Goal: Contribute content: Contribute content

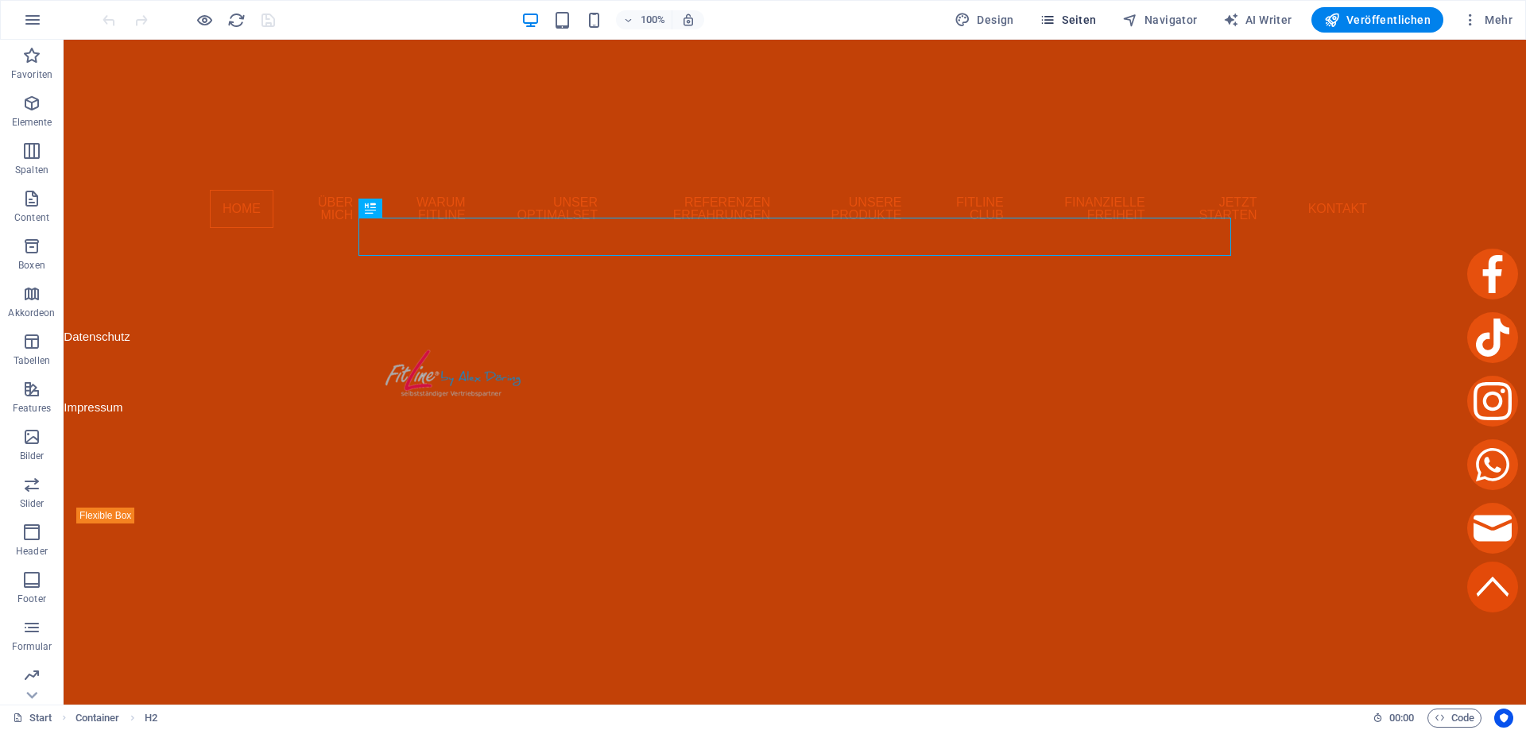
click at [1068, 21] on span "Seiten" at bounding box center [1067, 20] width 57 height 16
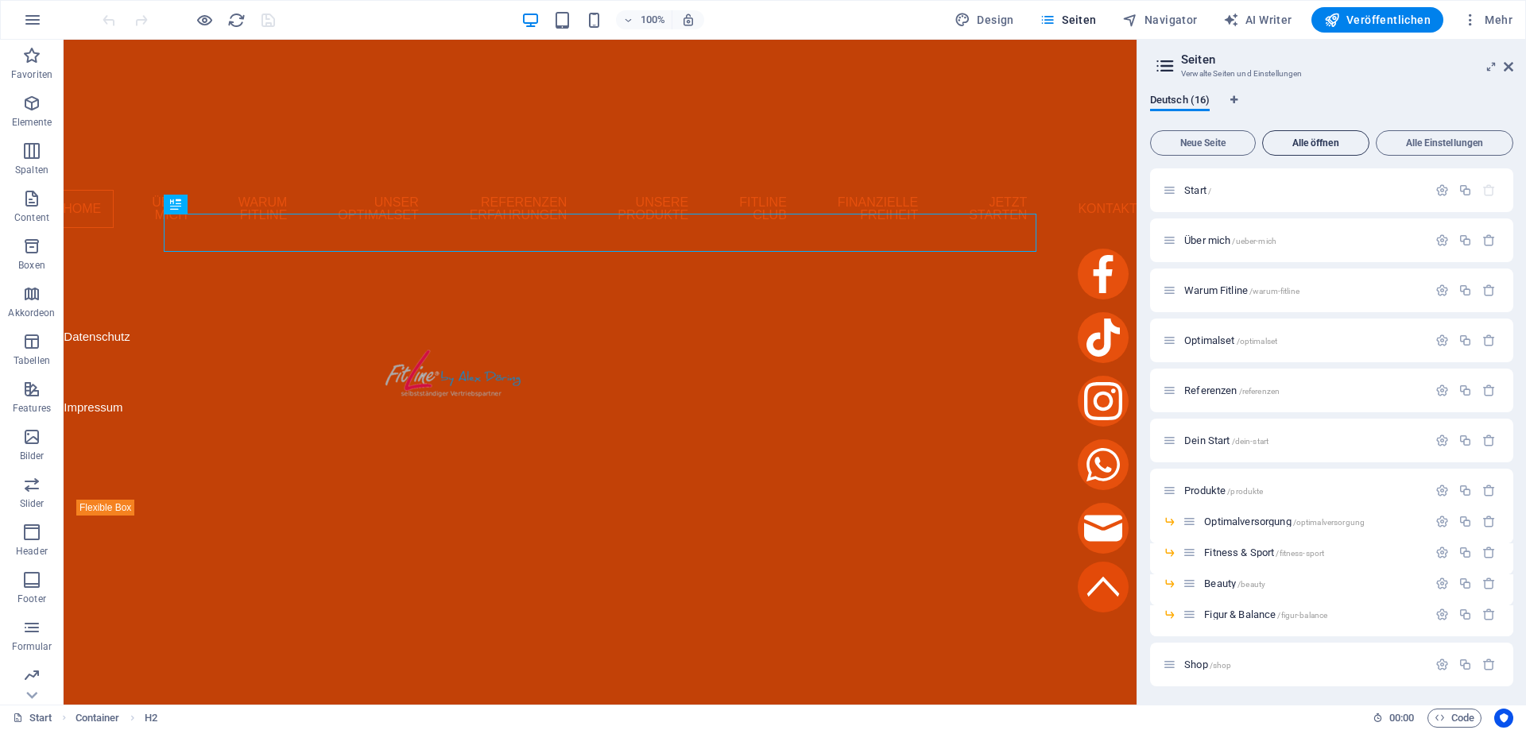
click at [1348, 145] on span "Alle öffnen" at bounding box center [1315, 143] width 93 height 10
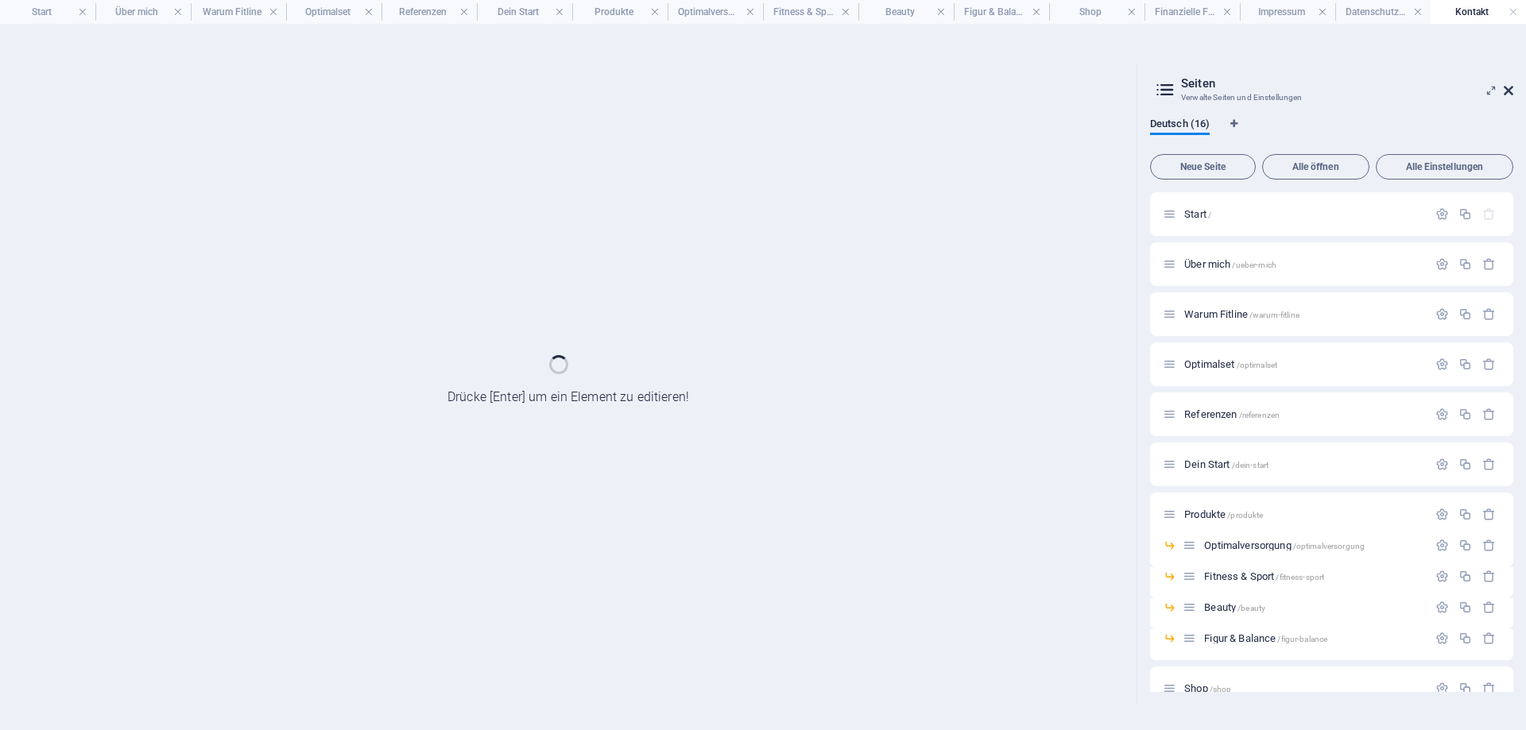
click at [1512, 88] on icon at bounding box center [1508, 90] width 10 height 13
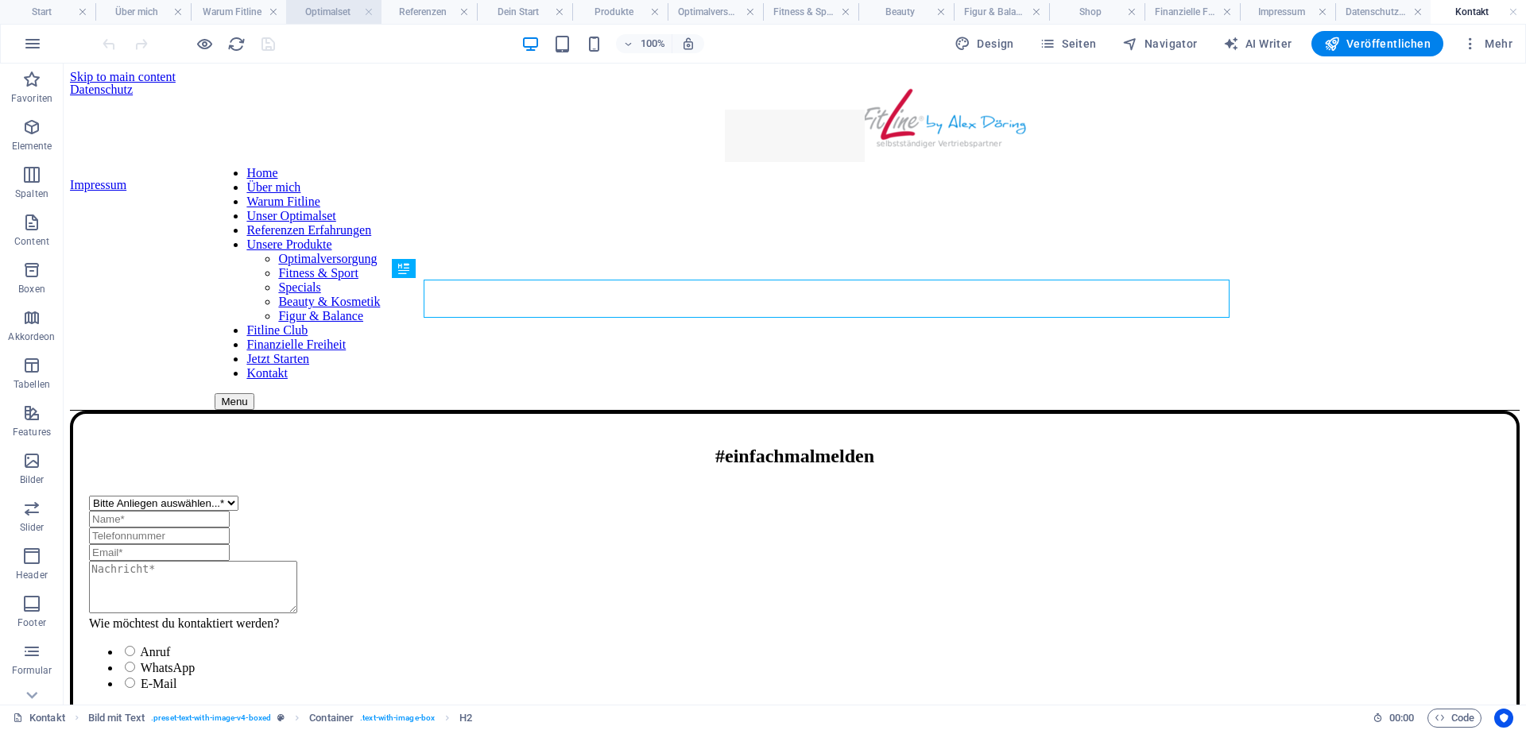
click at [323, 14] on h4 "Optimalset" at bounding box center [333, 11] width 95 height 17
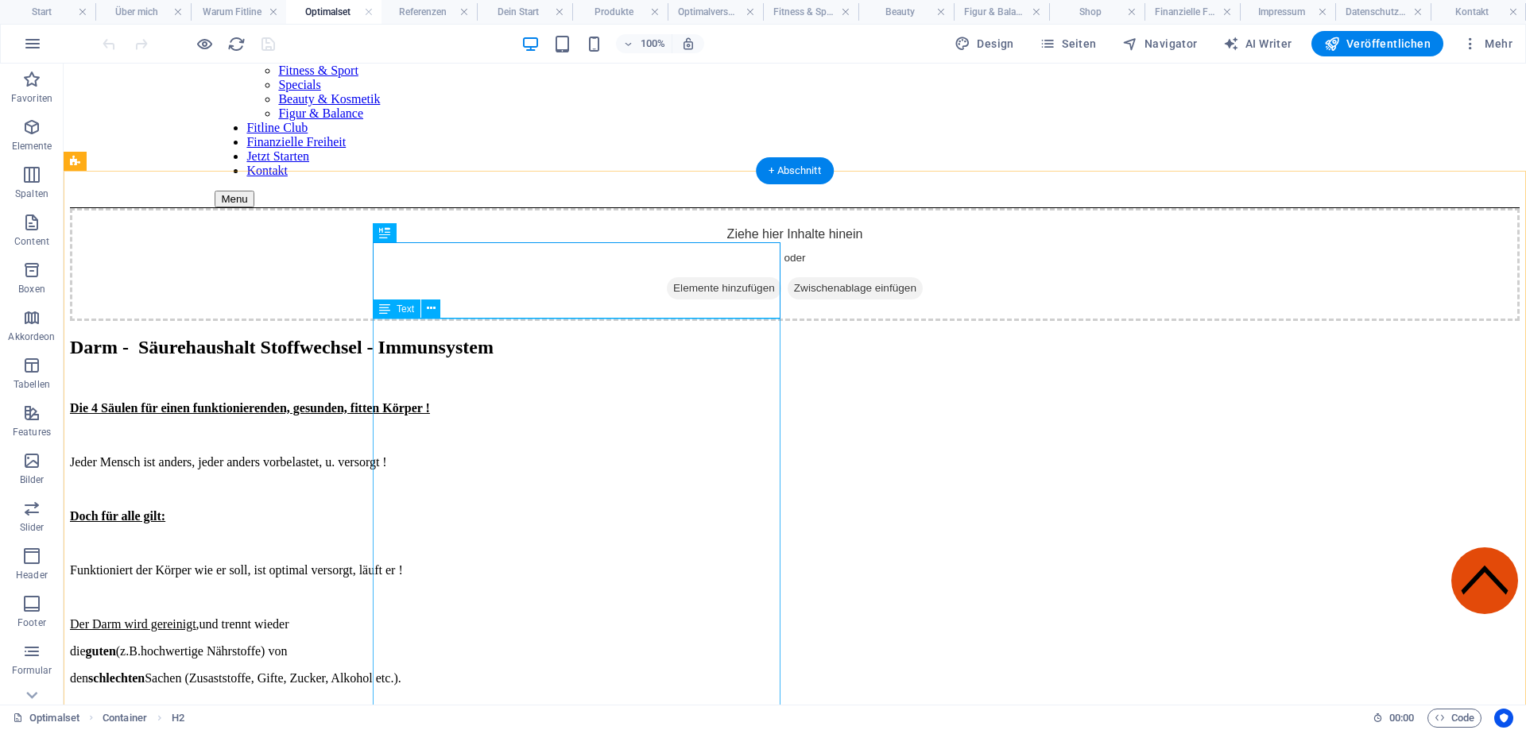
scroll to position [286, 0]
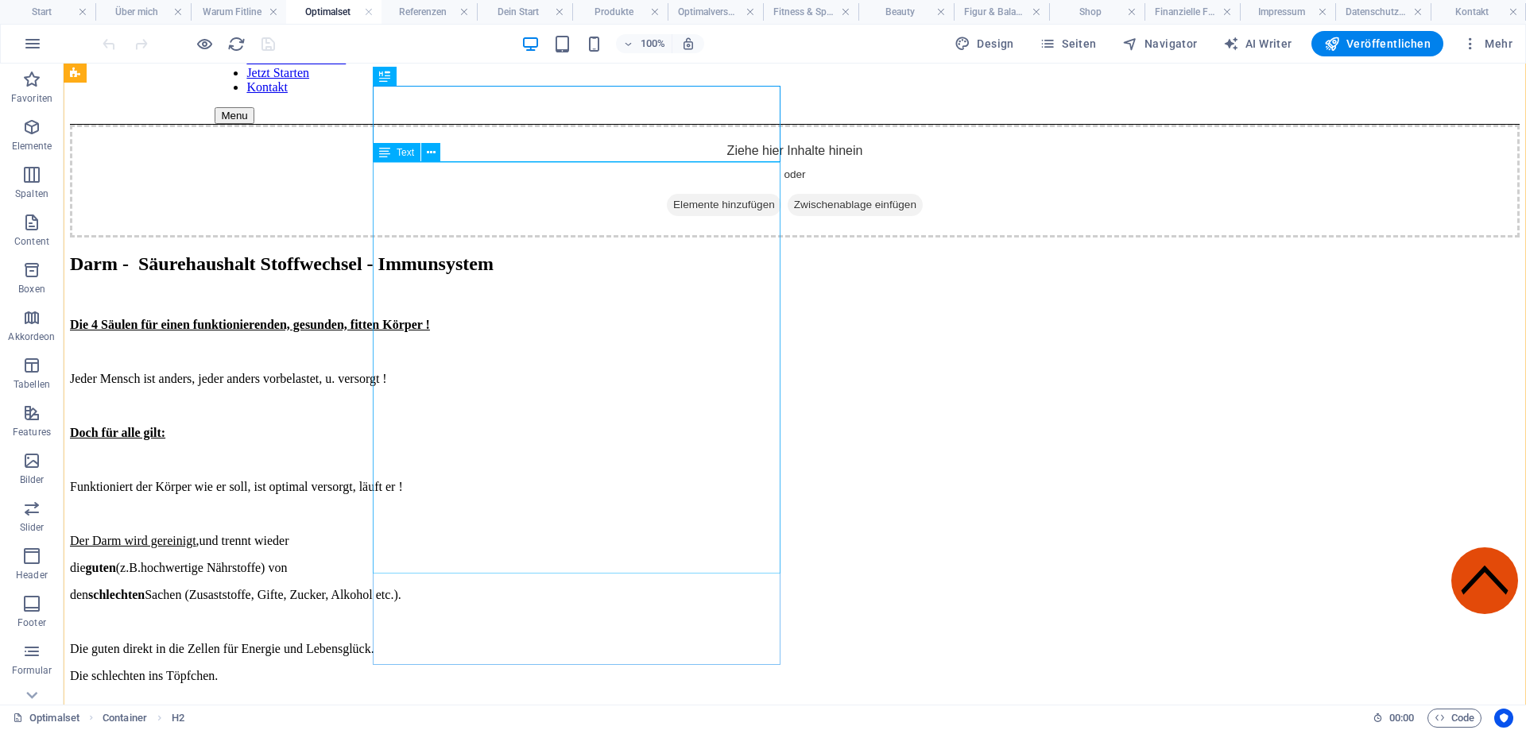
click at [507, 333] on div "Die 4 Säulen für einen funktionierenden, gesunden, fitten Körper ! Jeder Mensch…" at bounding box center [794, 595] width 1449 height 609
click at [507, 335] on div "Die 4 Säulen für einen funktionierenden, gesunden, fitten Körper ! Jeder Mensch…" at bounding box center [794, 595] width 1449 height 609
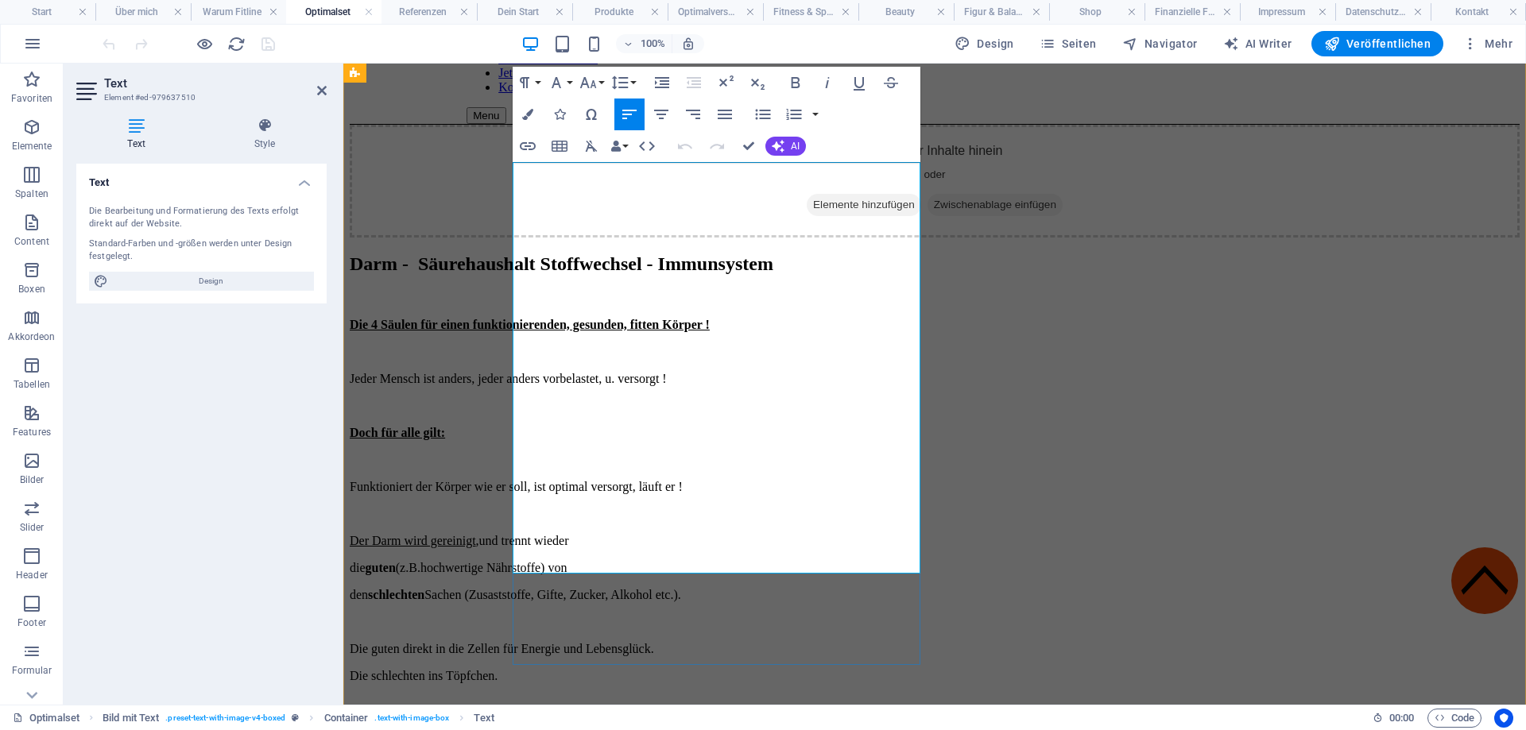
click at [645, 534] on p "Der Darm wird gereinigt ,und trennt wieder" at bounding box center [935, 541] width 1170 height 14
click at [640, 534] on p "Der Darm wird gereinigt , und trennt wieder" at bounding box center [935, 541] width 1170 height 14
click at [834, 642] on p "Die guten direkt in die Zellen für Energie und Lebensglück." at bounding box center [935, 649] width 1170 height 14
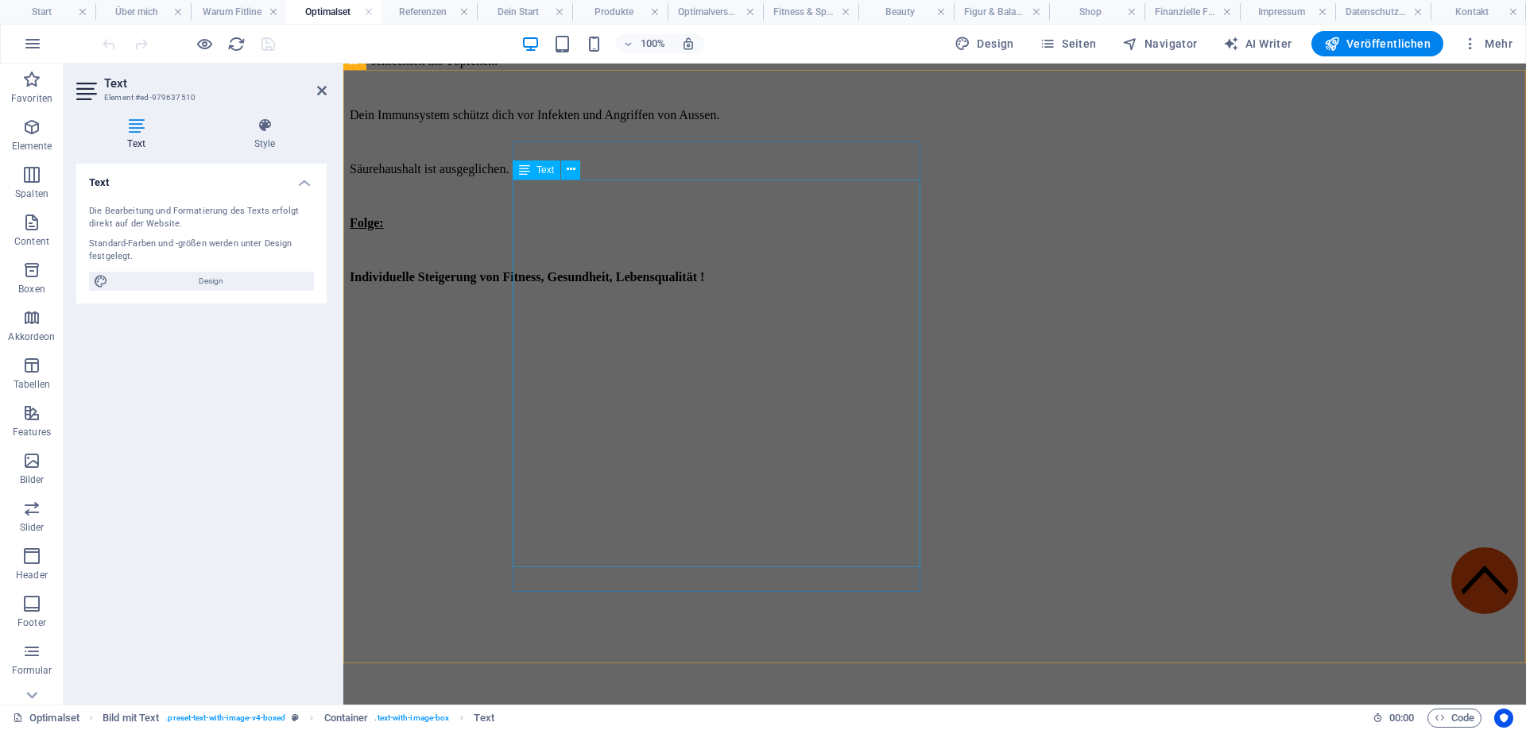
scroll to position [954, 0]
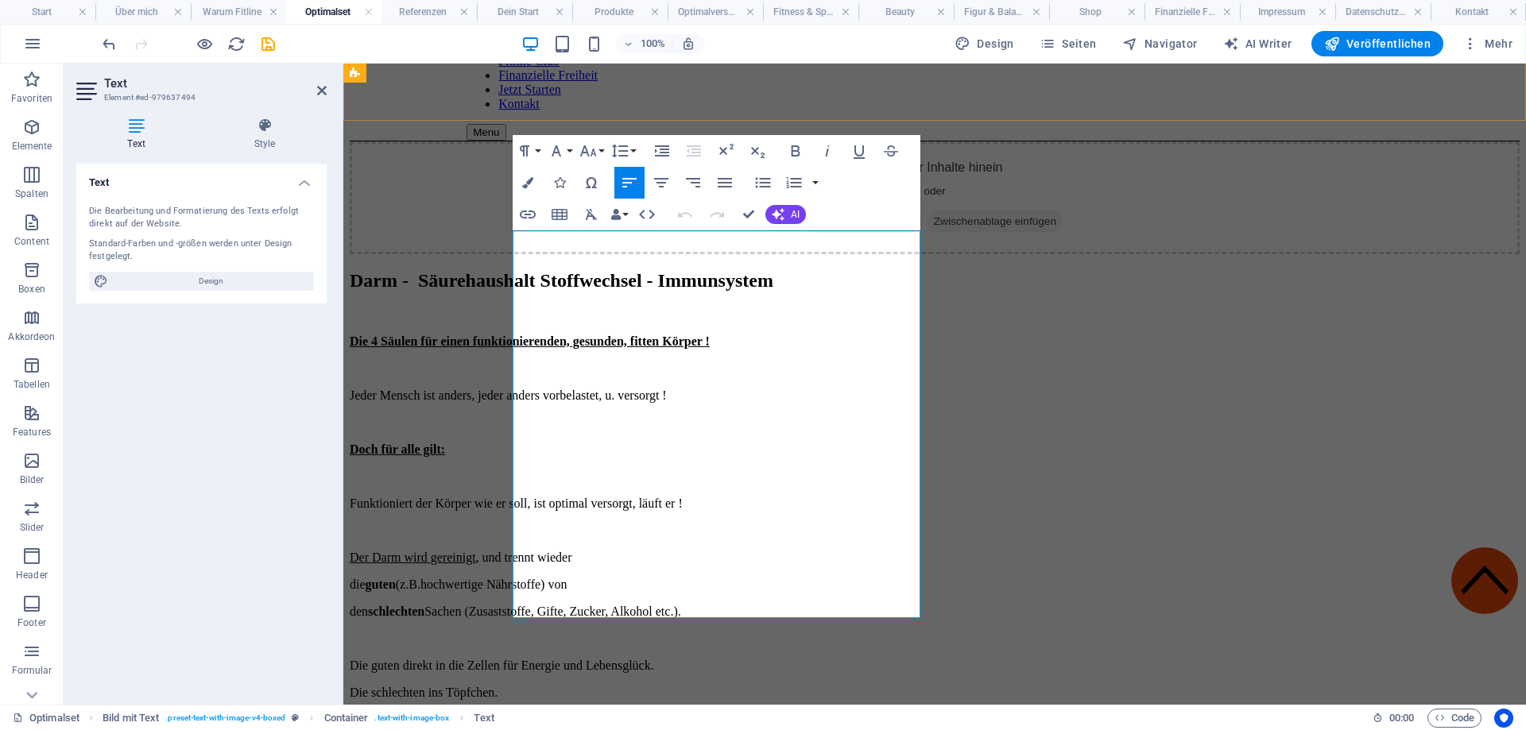
scroll to position [942, 0]
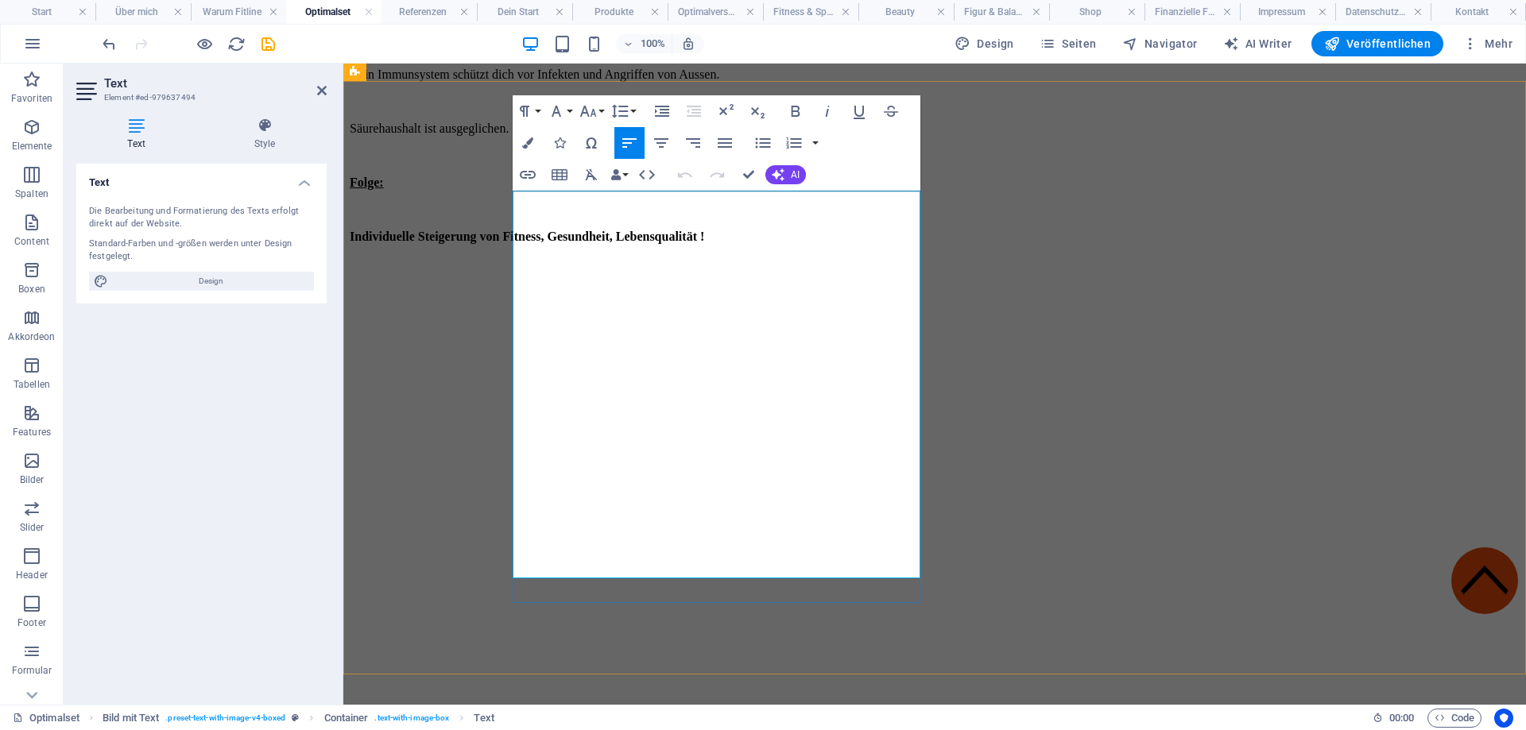
drag, startPoint x: 916, startPoint y: 291, endPoint x: 817, endPoint y: 293, distance: 99.4
click at [864, 114] on icon "button" at bounding box center [858, 111] width 19 height 19
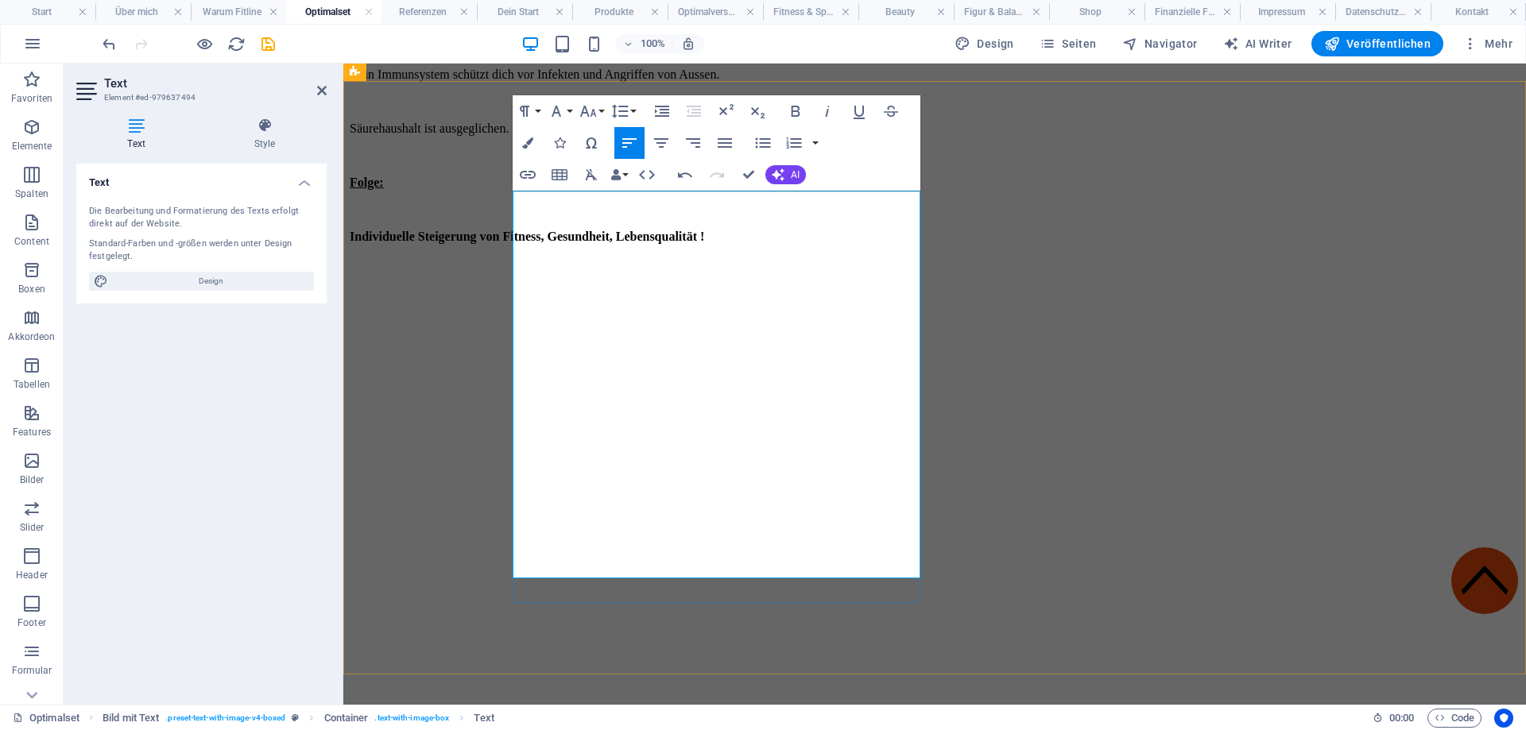
drag, startPoint x: 773, startPoint y: 543, endPoint x: 748, endPoint y: 543, distance: 25.4
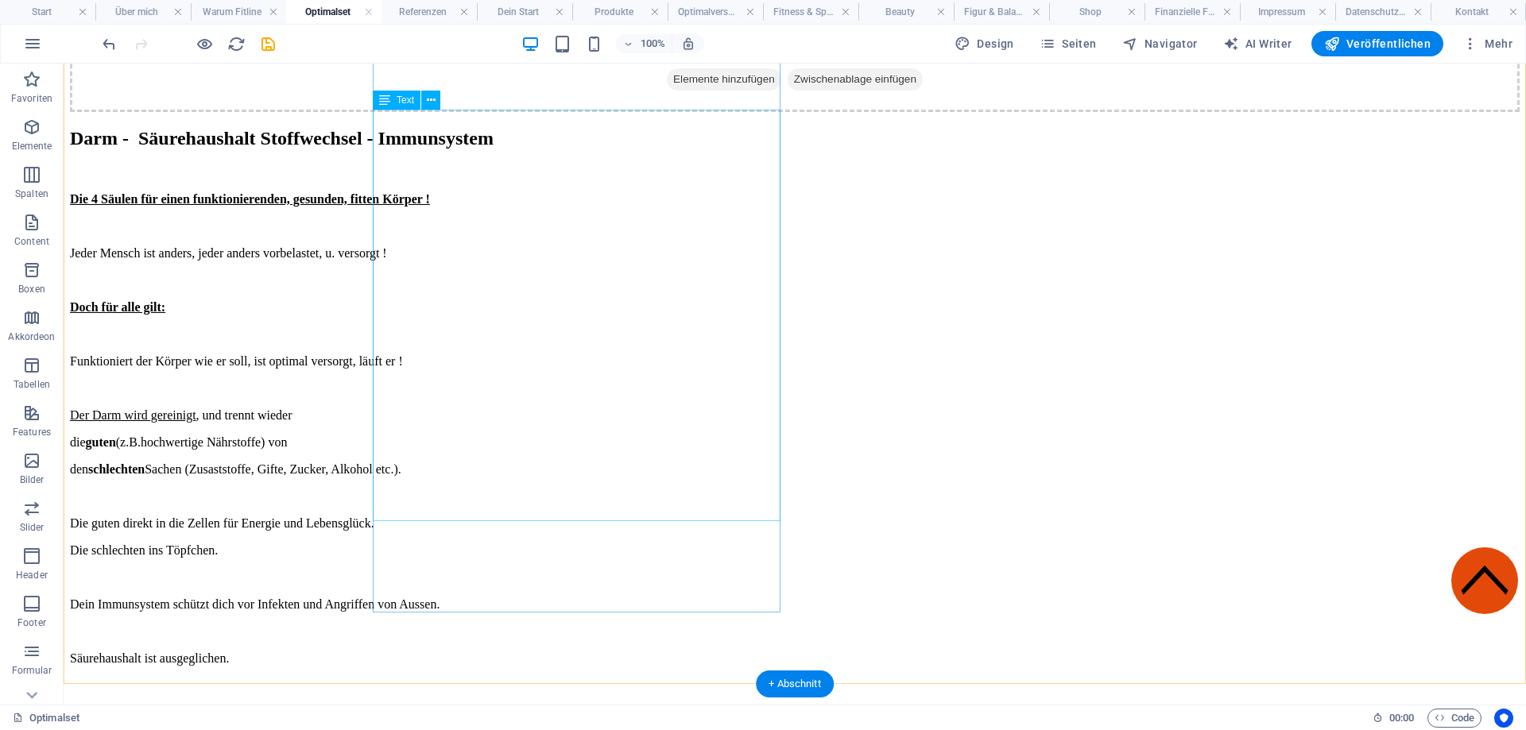
scroll to position [465, 0]
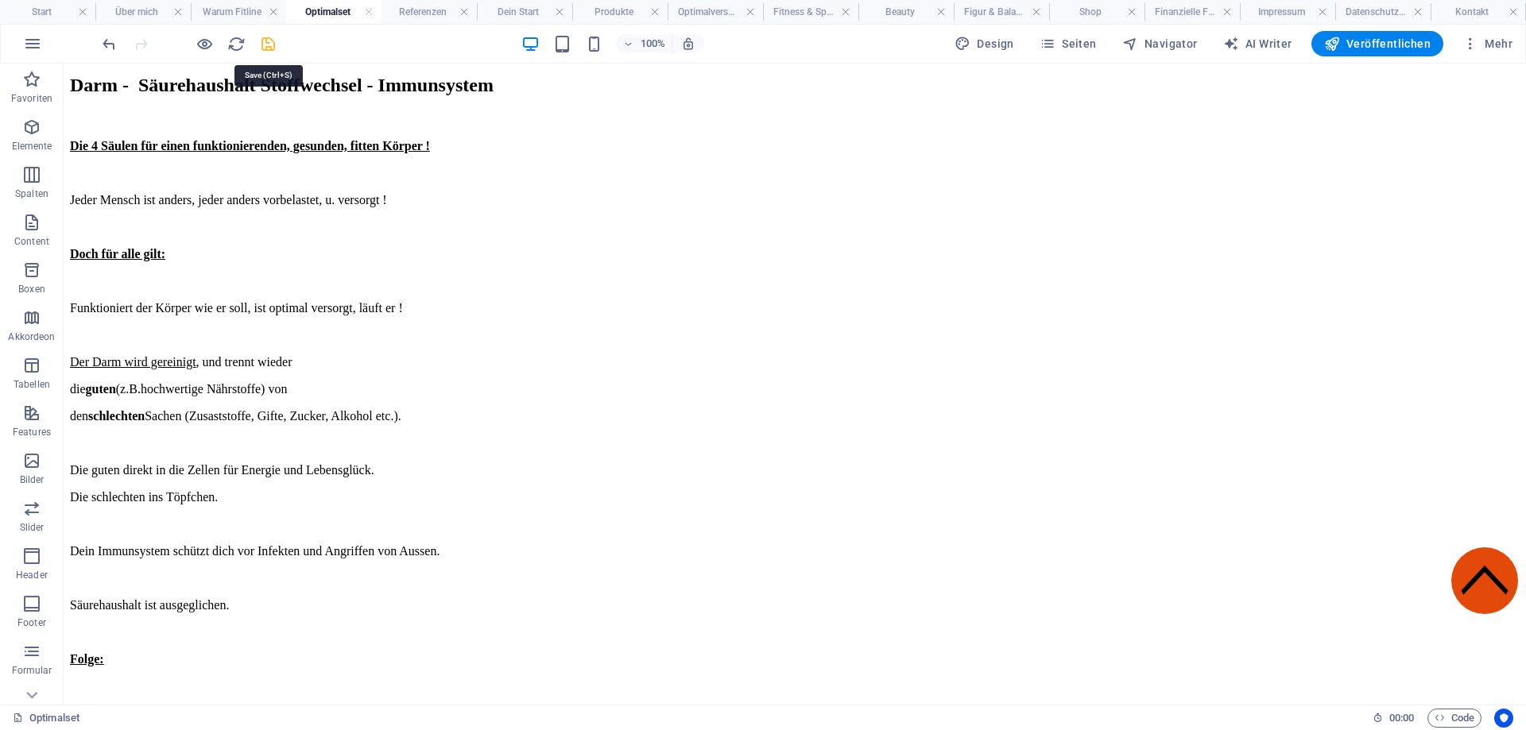
click at [266, 38] on icon "save" at bounding box center [268, 44] width 18 height 18
click at [1395, 41] on span "Veröffentlichen" at bounding box center [1377, 44] width 106 height 16
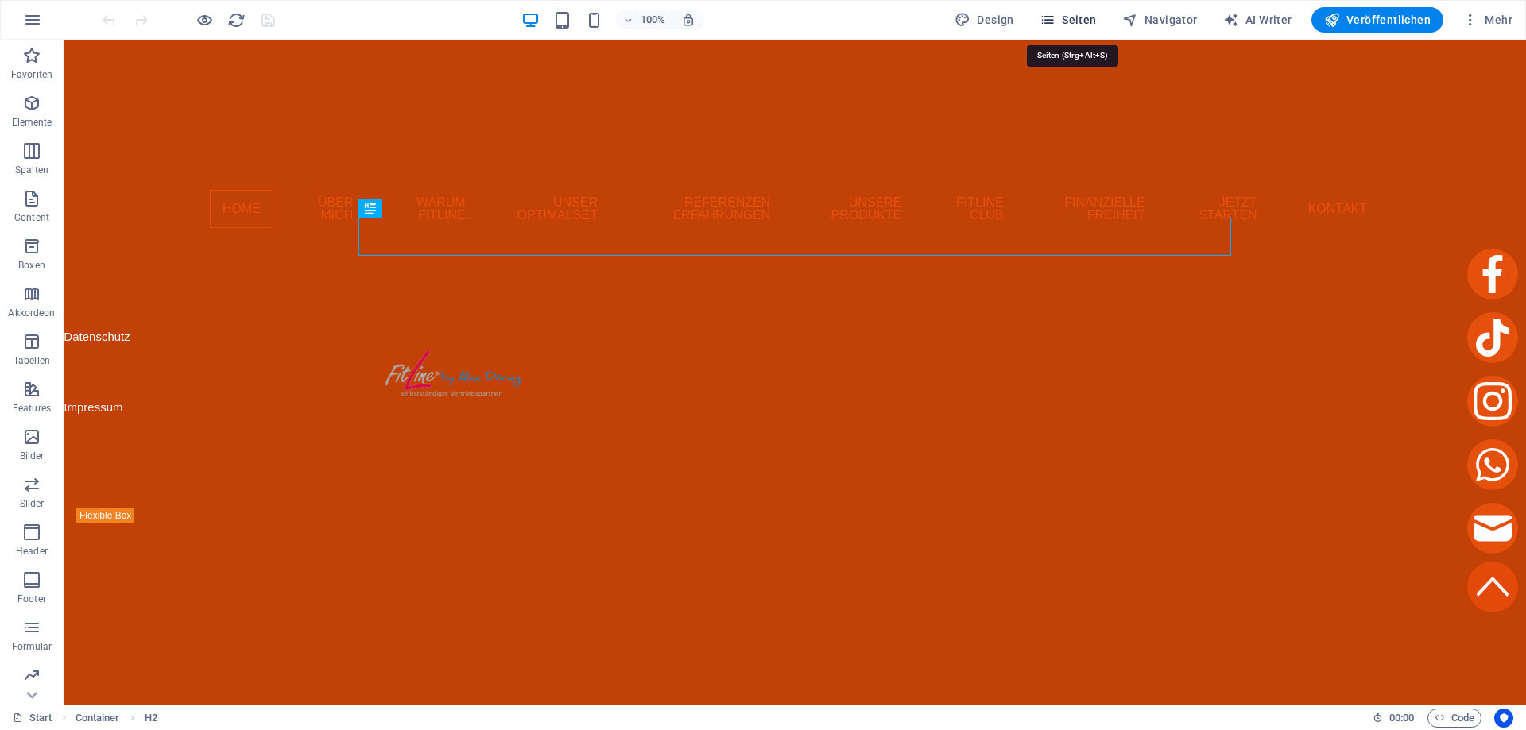
click at [1077, 13] on button "Seiten" at bounding box center [1068, 19] width 70 height 25
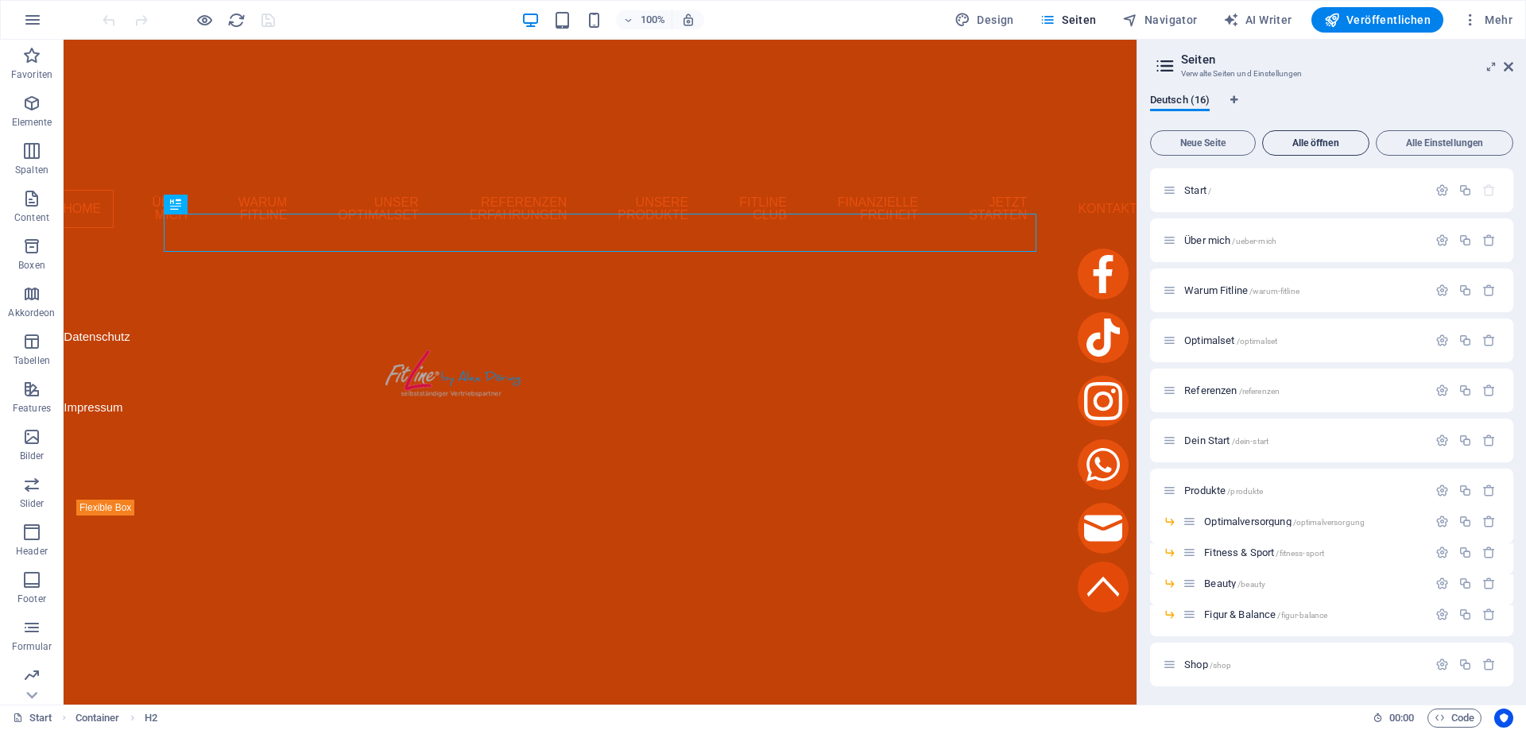
click at [1325, 133] on button "Alle öffnen" at bounding box center [1315, 142] width 107 height 25
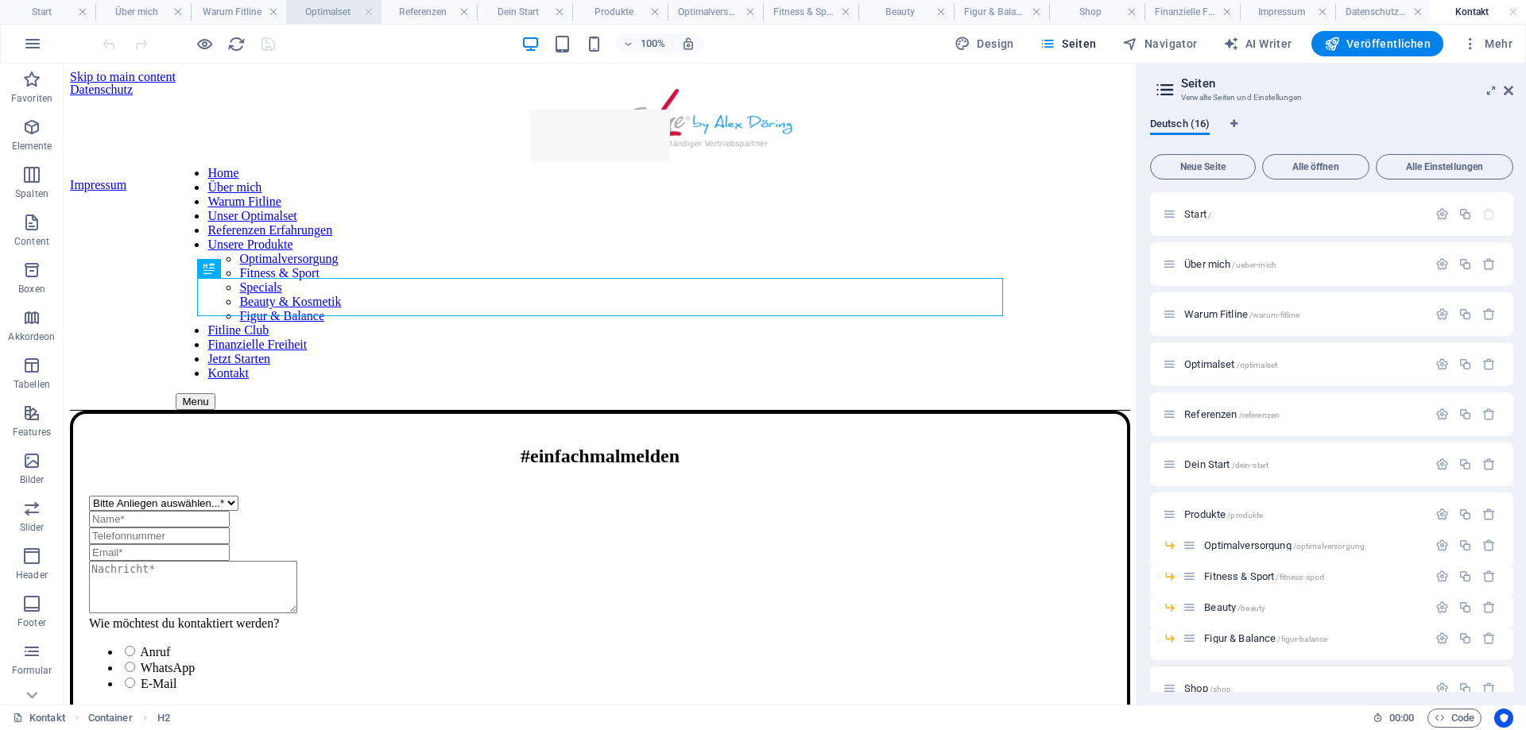
click at [332, 8] on h4 "Optimalset" at bounding box center [333, 11] width 95 height 17
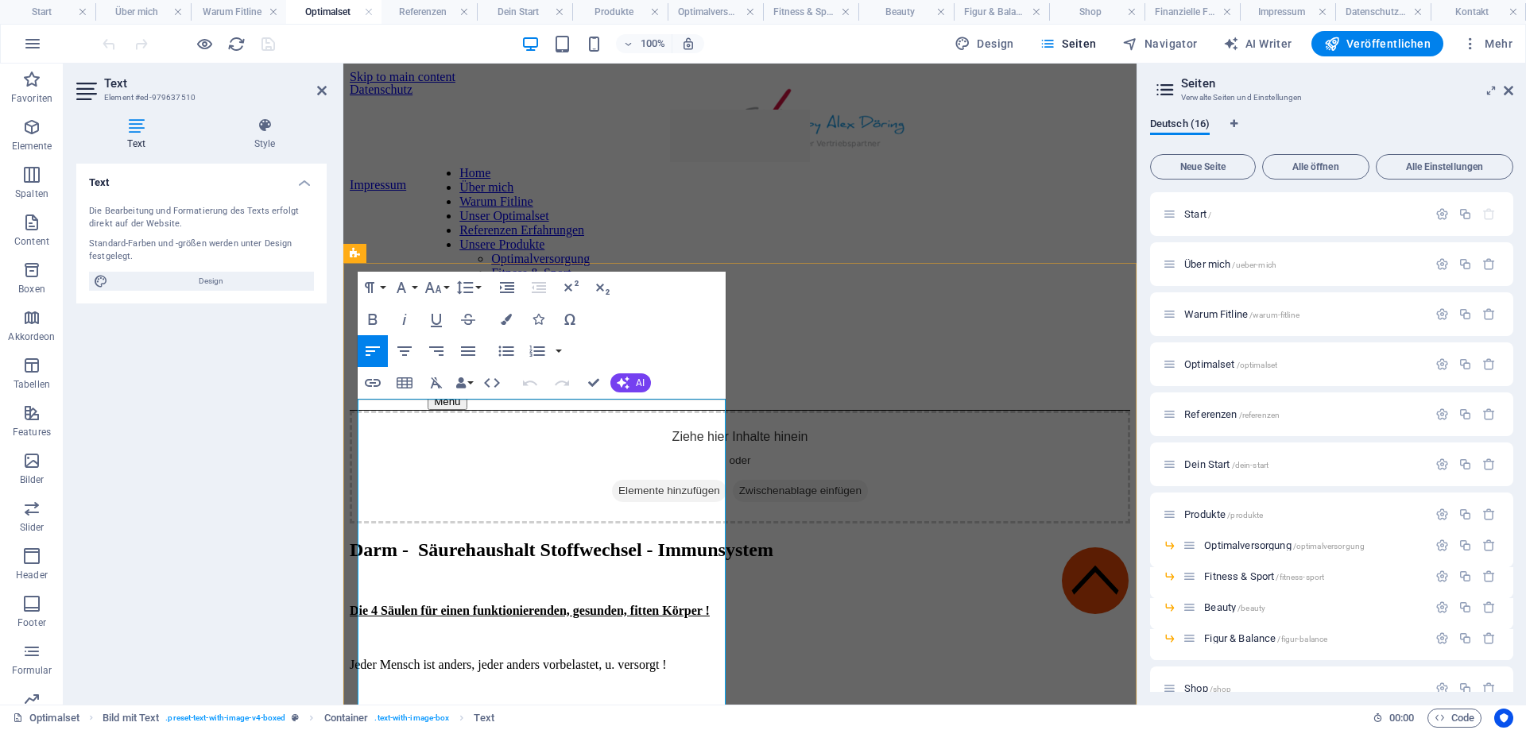
click at [637, 658] on p "Jeder Mensch ist anders, jeder anders vorbelastet, u. versorgt !" at bounding box center [740, 665] width 780 height 14
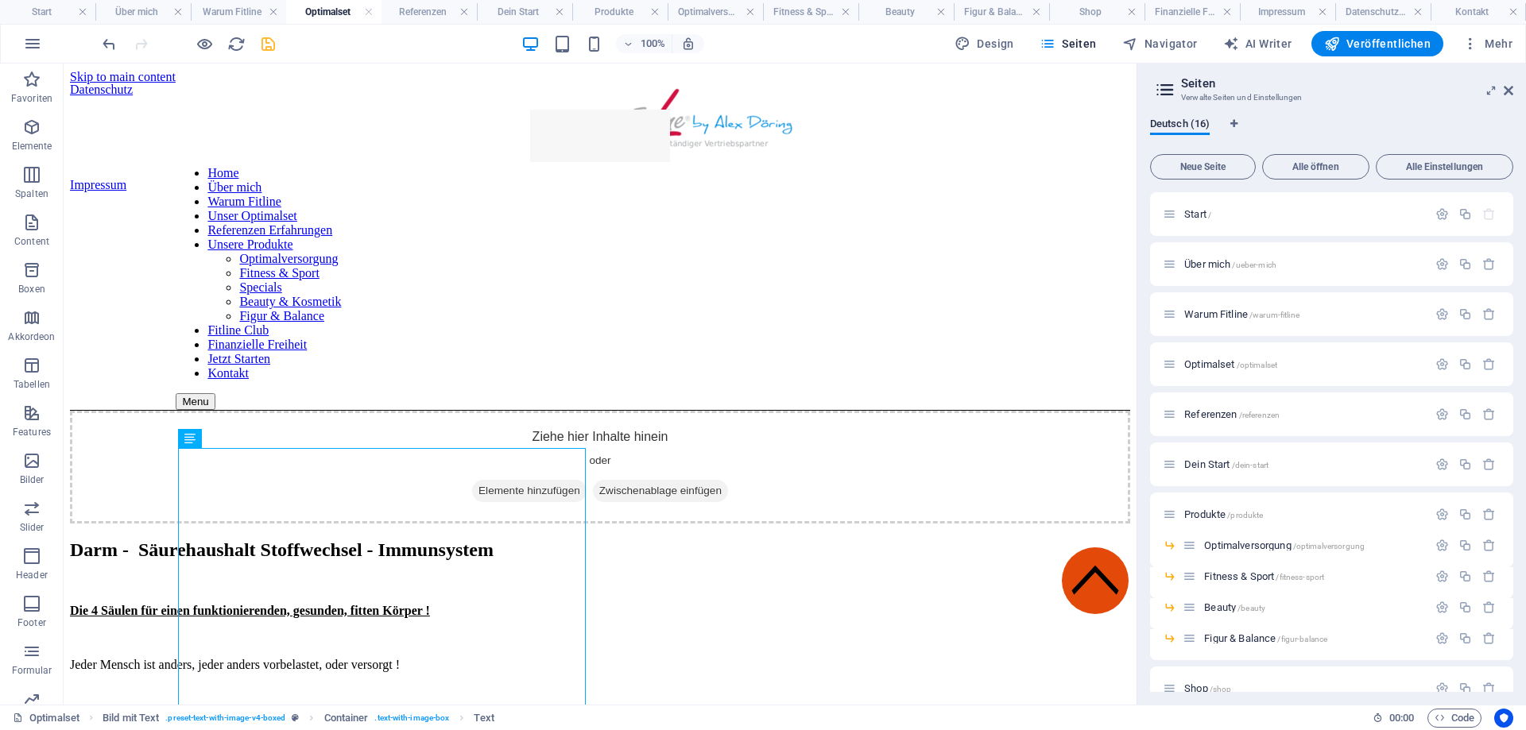
click at [269, 51] on icon "save" at bounding box center [268, 44] width 18 height 18
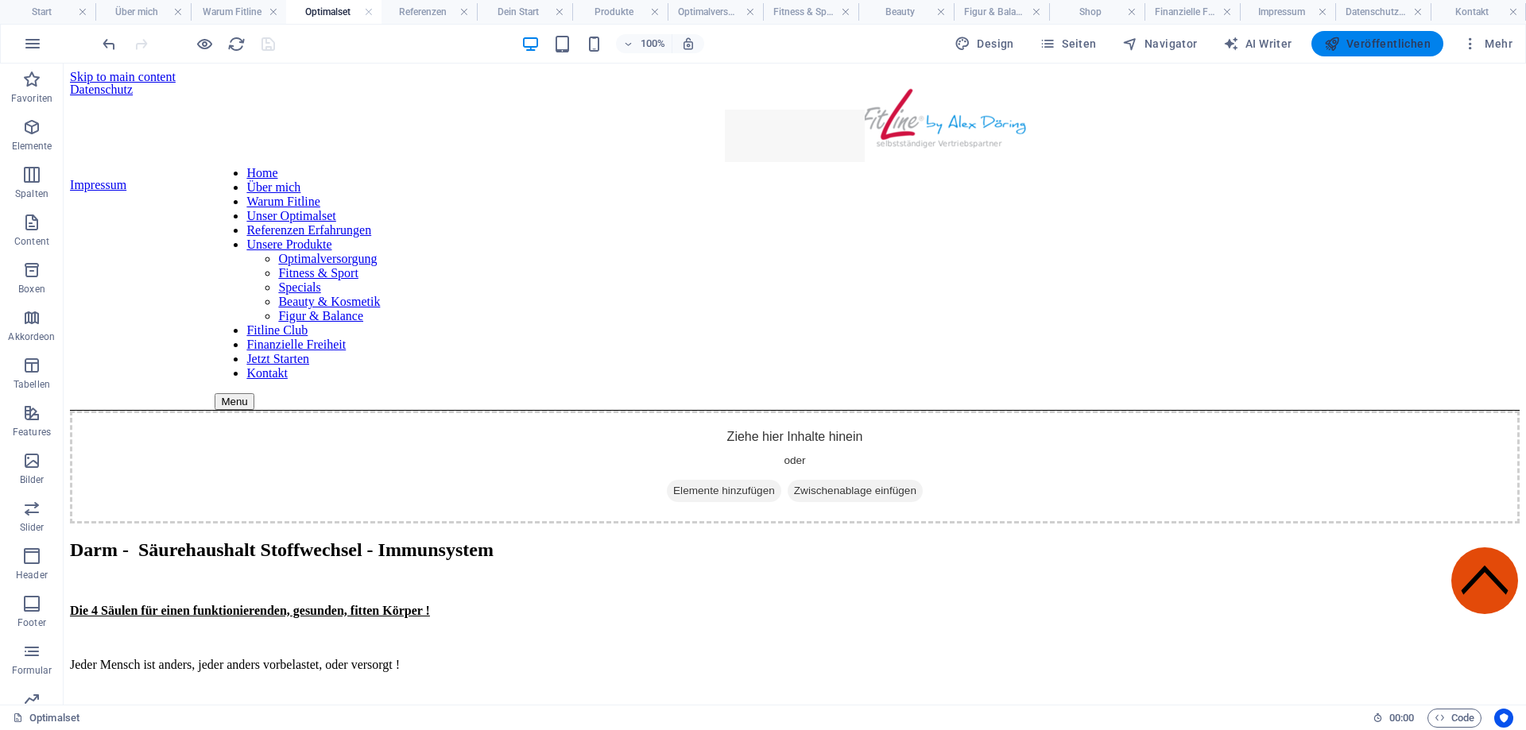
click at [1358, 35] on button "Veröffentlichen" at bounding box center [1377, 43] width 132 height 25
